Goal: Task Accomplishment & Management: Manage account settings

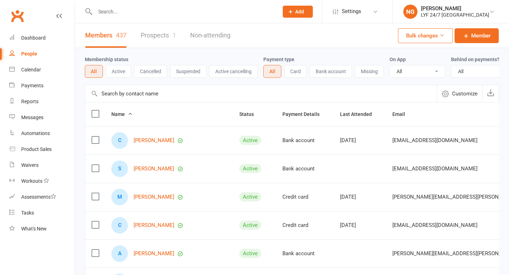
select select "100"
click at [114, 9] on input "text" at bounding box center [183, 12] width 181 height 10
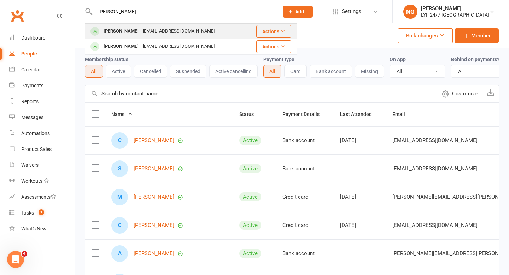
type input "[PERSON_NAME]"
click at [123, 29] on div "[PERSON_NAME]" at bounding box center [120, 31] width 39 height 10
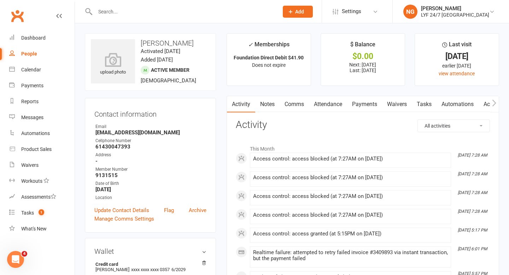
click at [331, 104] on link "Attendance" at bounding box center [328, 104] width 38 height 16
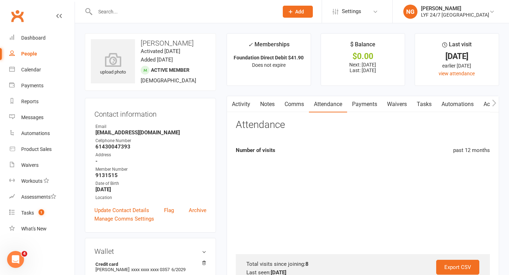
click at [383, 102] on link "Waivers" at bounding box center [397, 104] width 30 height 16
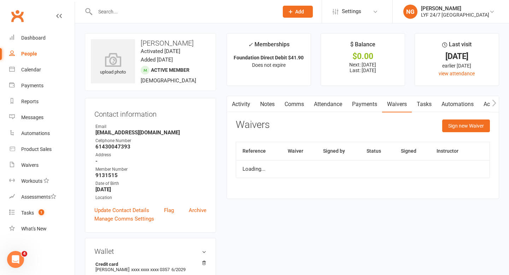
click at [369, 102] on link "Payments" at bounding box center [364, 104] width 35 height 16
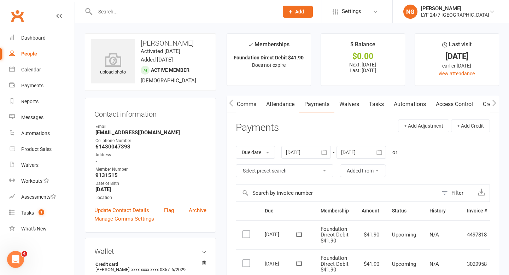
click at [454, 104] on link "Access Control" at bounding box center [454, 104] width 47 height 16
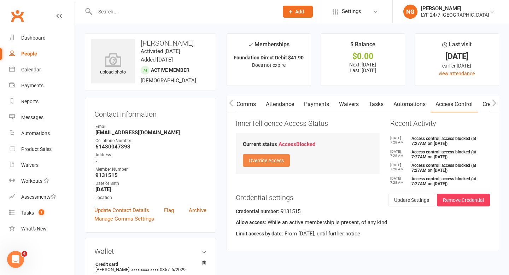
click at [266, 164] on button "Override Access" at bounding box center [266, 160] width 47 height 13
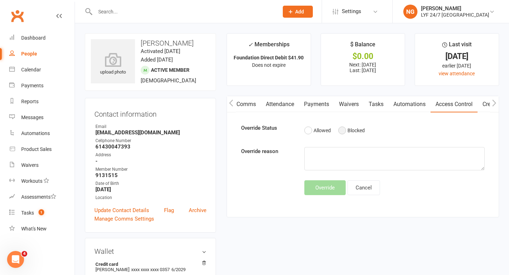
click at [348, 128] on button "Blocked" at bounding box center [351, 130] width 26 height 13
click at [314, 134] on button "Allowed" at bounding box center [317, 130] width 26 height 13
click at [319, 193] on button "Override" at bounding box center [324, 187] width 41 height 15
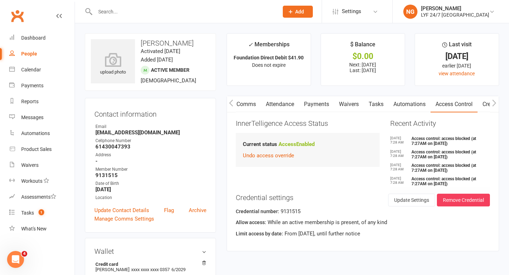
click at [230, 98] on button "button" at bounding box center [231, 104] width 9 height 16
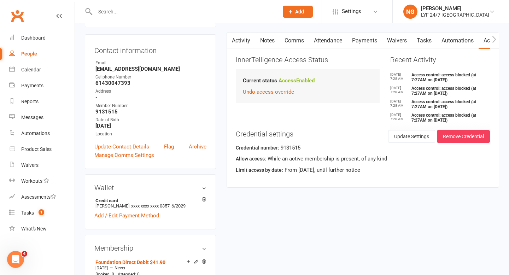
scroll to position [55, 0]
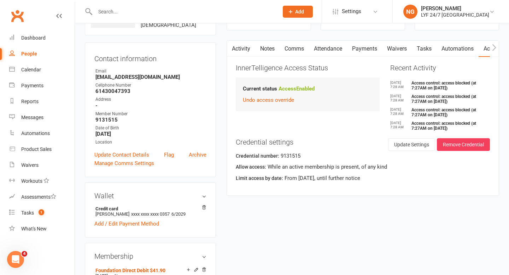
click at [365, 51] on link "Payments" at bounding box center [364, 49] width 35 height 16
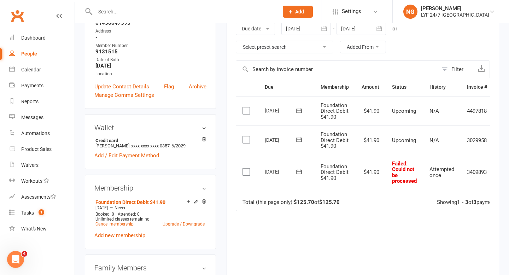
scroll to position [124, 0]
click at [241, 169] on td "Select this" at bounding box center [247, 171] width 22 height 35
click at [247, 168] on label at bounding box center [247, 171] width 10 height 7
click at [247, 168] on input "checkbox" at bounding box center [244, 168] width 5 height 0
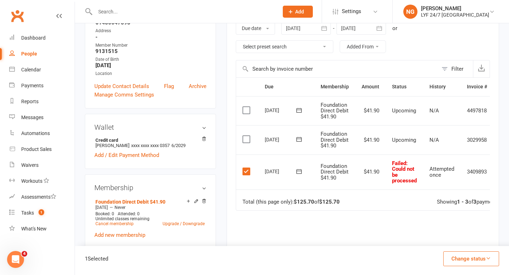
click at [468, 257] on button "Change status" at bounding box center [471, 258] width 56 height 15
click at [406, 210] on table "Due Contact Membership Amount Status History Invoice # Select this [DATE] [PERS…" at bounding box center [375, 143] width 279 height 133
click at [245, 173] on label at bounding box center [247, 171] width 10 height 7
click at [245, 168] on input "checkbox" at bounding box center [244, 168] width 5 height 0
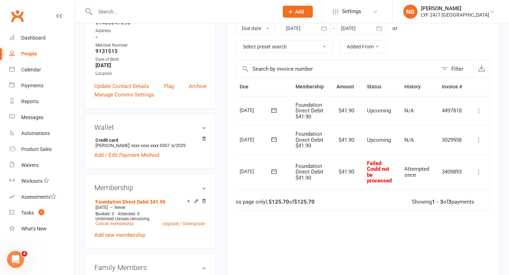
click at [483, 172] on td "Mark as Paid (Cash) Mark as Paid (POS) Mark as Paid (Other) Skip Retry now More…" at bounding box center [478, 171] width 21 height 35
click at [478, 172] on icon at bounding box center [478, 171] width 7 height 7
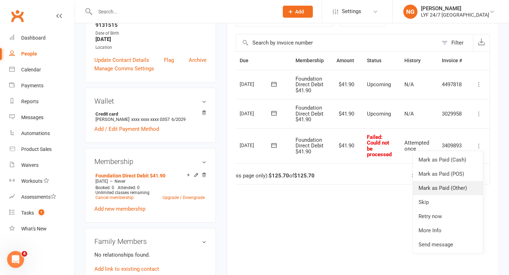
scroll to position [155, 0]
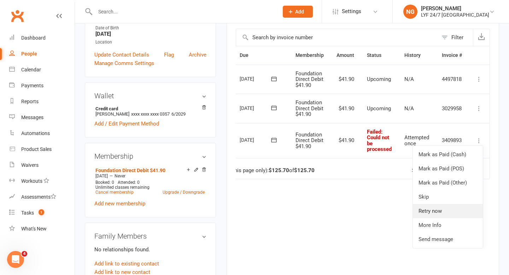
click at [437, 214] on link "Retry now" at bounding box center [448, 211] width 70 height 14
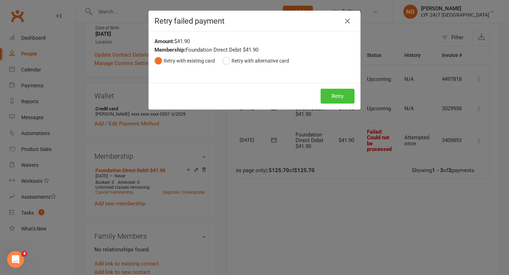
click at [338, 92] on button "Retry" at bounding box center [337, 96] width 34 height 15
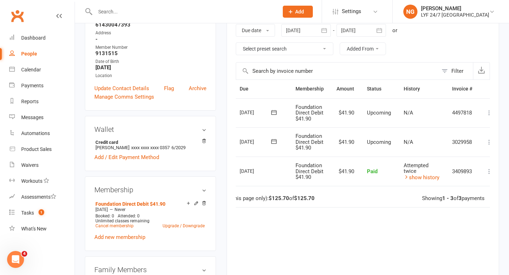
scroll to position [122, 0]
click at [405, 173] on span "Attempted twice" at bounding box center [415, 168] width 25 height 12
click at [406, 169] on span "Attempted twice" at bounding box center [415, 168] width 25 height 12
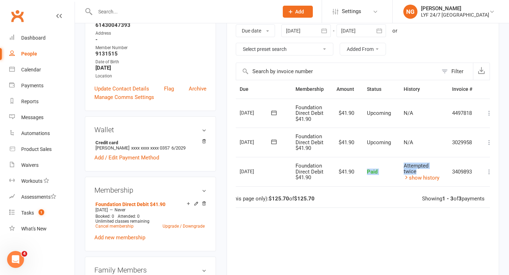
drag, startPoint x: 415, startPoint y: 169, endPoint x: 394, endPoint y: 167, distance: 21.3
click at [394, 167] on tr "Select this [DATE] [PERSON_NAME] Foundation Direct Debit $41.90 $41.90 Paid Att…" at bounding box center [355, 172] width 289 height 30
click at [394, 167] on td "Paid" at bounding box center [378, 172] width 37 height 30
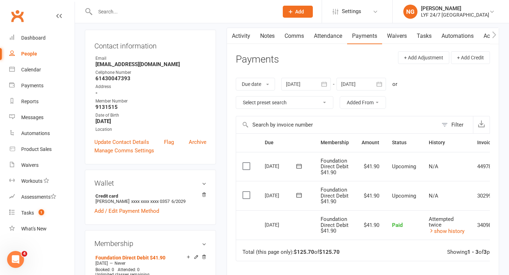
scroll to position [69, 0]
click at [273, 226] on div "[DATE]" at bounding box center [281, 224] width 32 height 11
click at [272, 214] on td "[DATE]" at bounding box center [286, 225] width 56 height 30
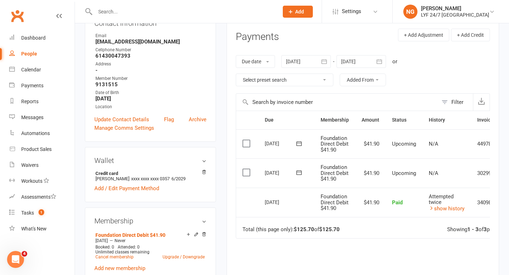
scroll to position [96, 0]
